Goal: Find specific page/section: Find specific page/section

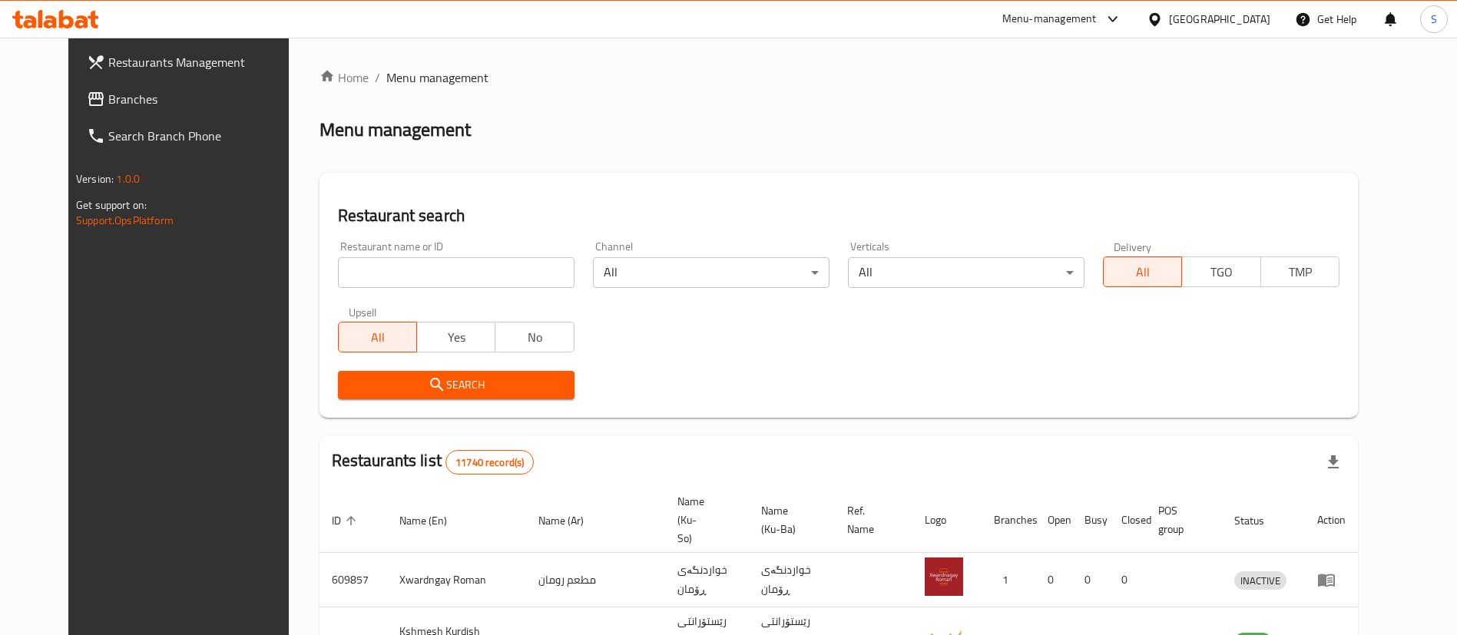
click at [415, 275] on div at bounding box center [728, 317] width 1457 height 635
drag, startPoint x: 0, startPoint y: 0, endPoint x: 415, endPoint y: 275, distance: 497.6
click at [415, 275] on input "search" at bounding box center [456, 272] width 237 height 31
type input "rawad halab"
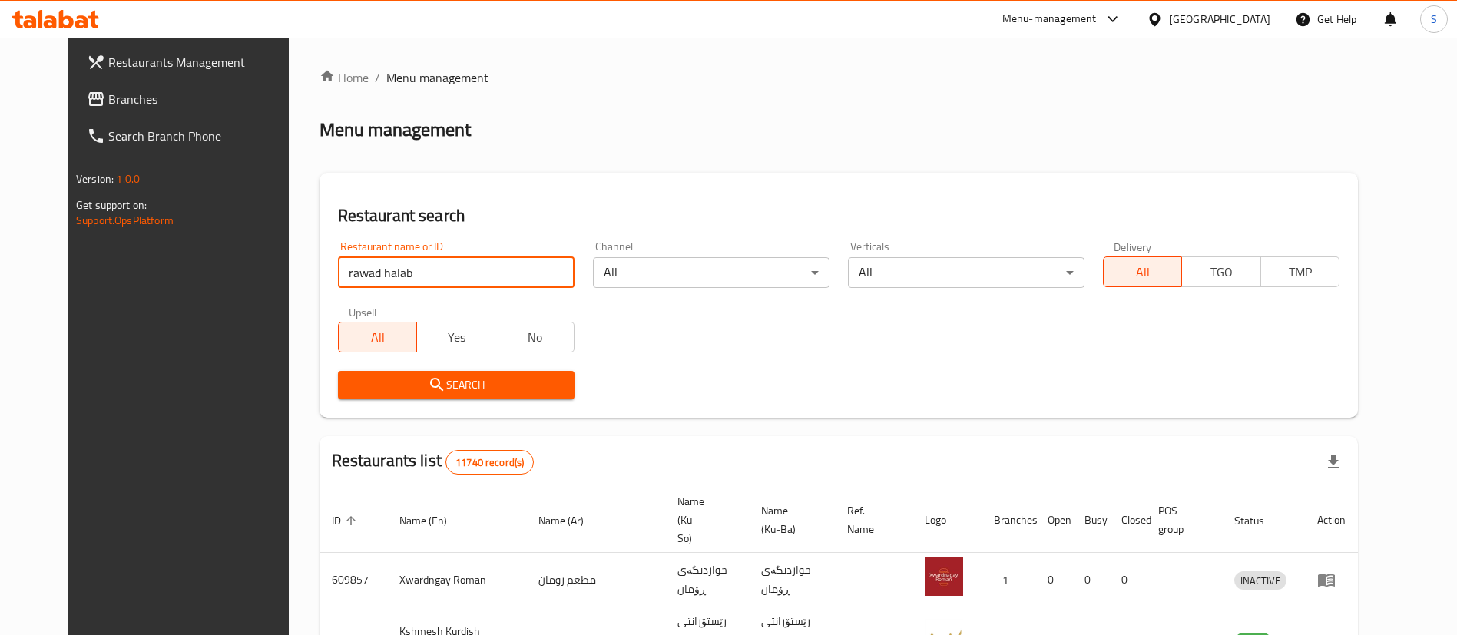
click button "Search" at bounding box center [456, 385] width 237 height 28
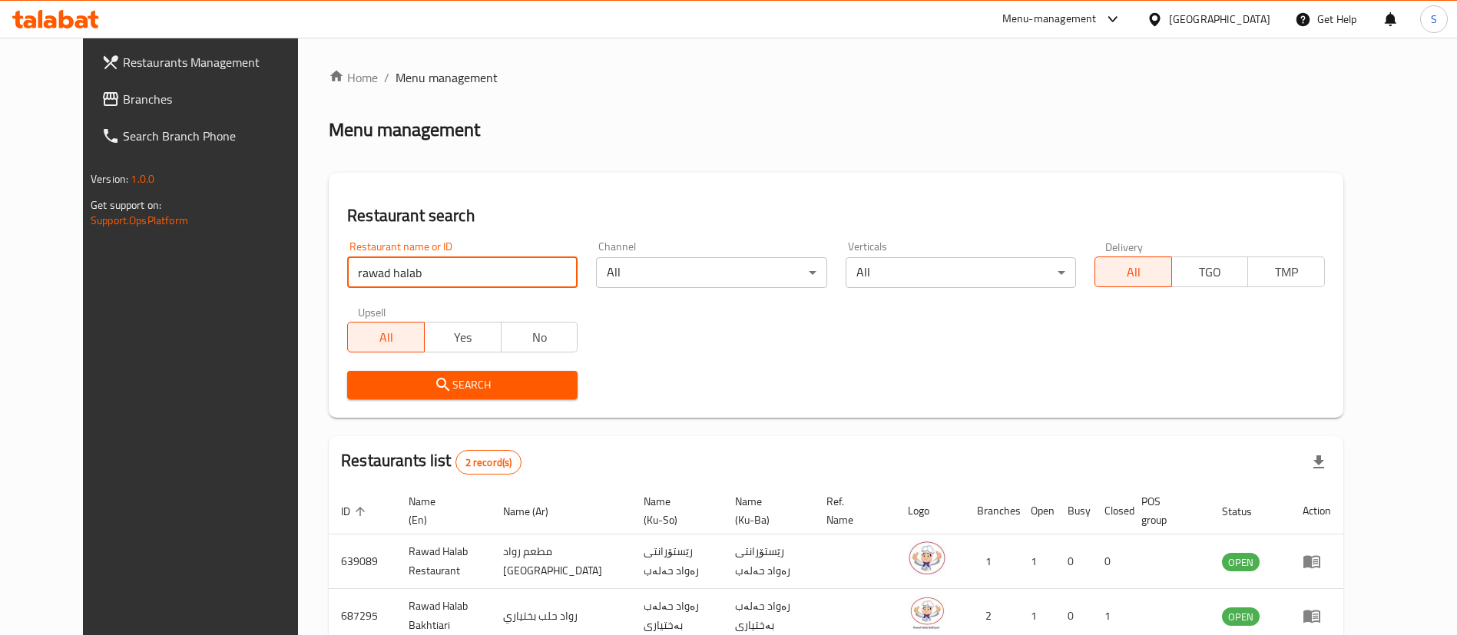
scroll to position [74, 0]
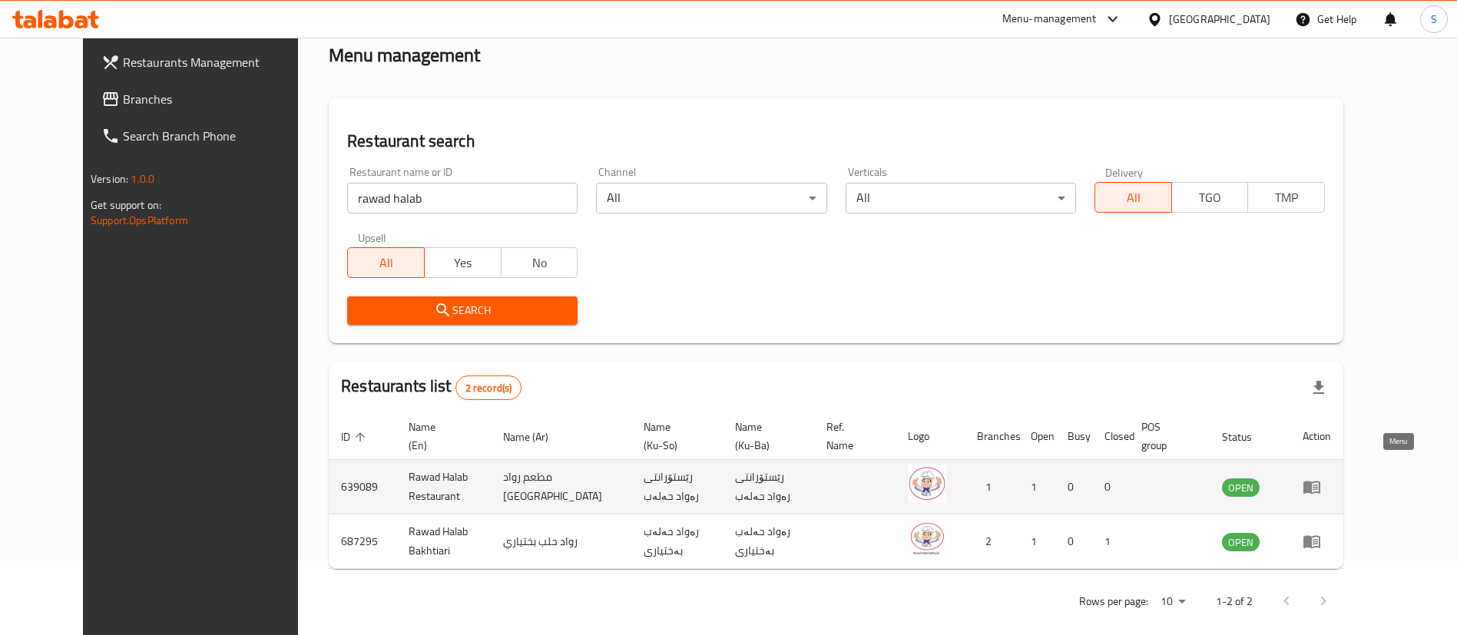
click at [1321, 478] on icon "enhanced table" at bounding box center [1312, 487] width 18 height 18
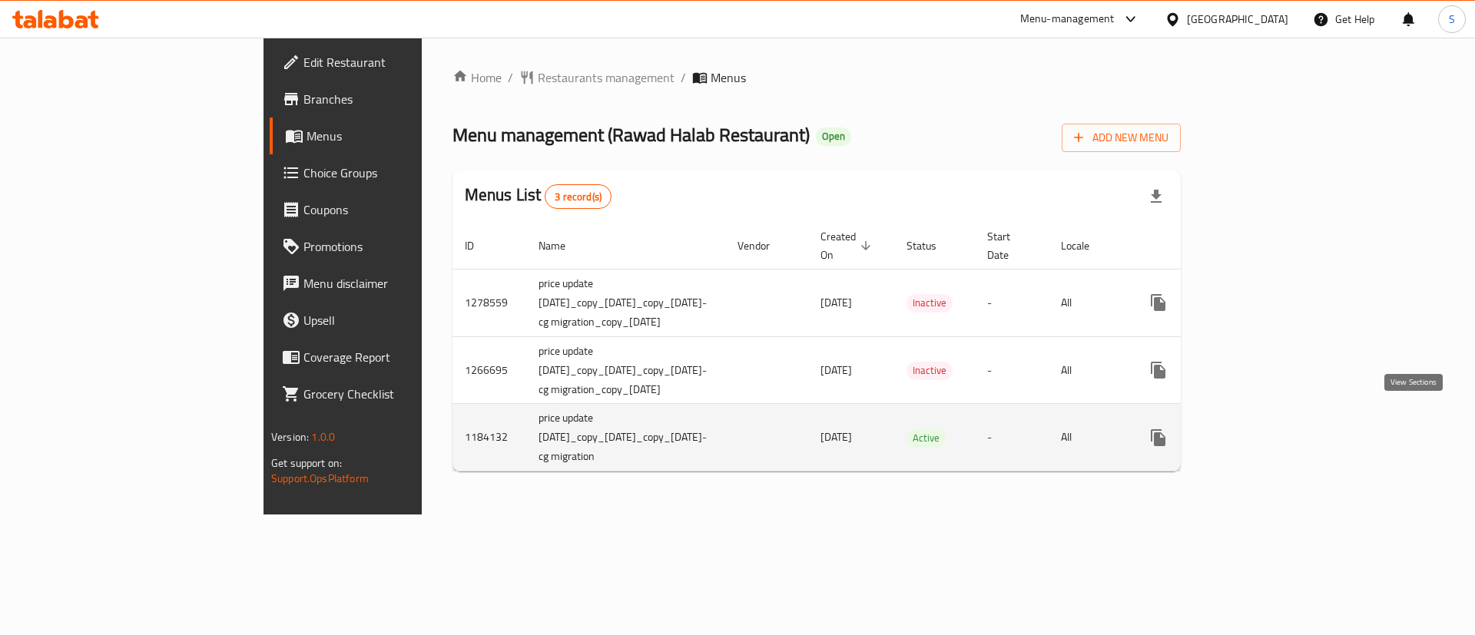
click at [1287, 419] on link "enhanced table" at bounding box center [1268, 437] width 37 height 37
